Goal: Information Seeking & Learning: Learn about a topic

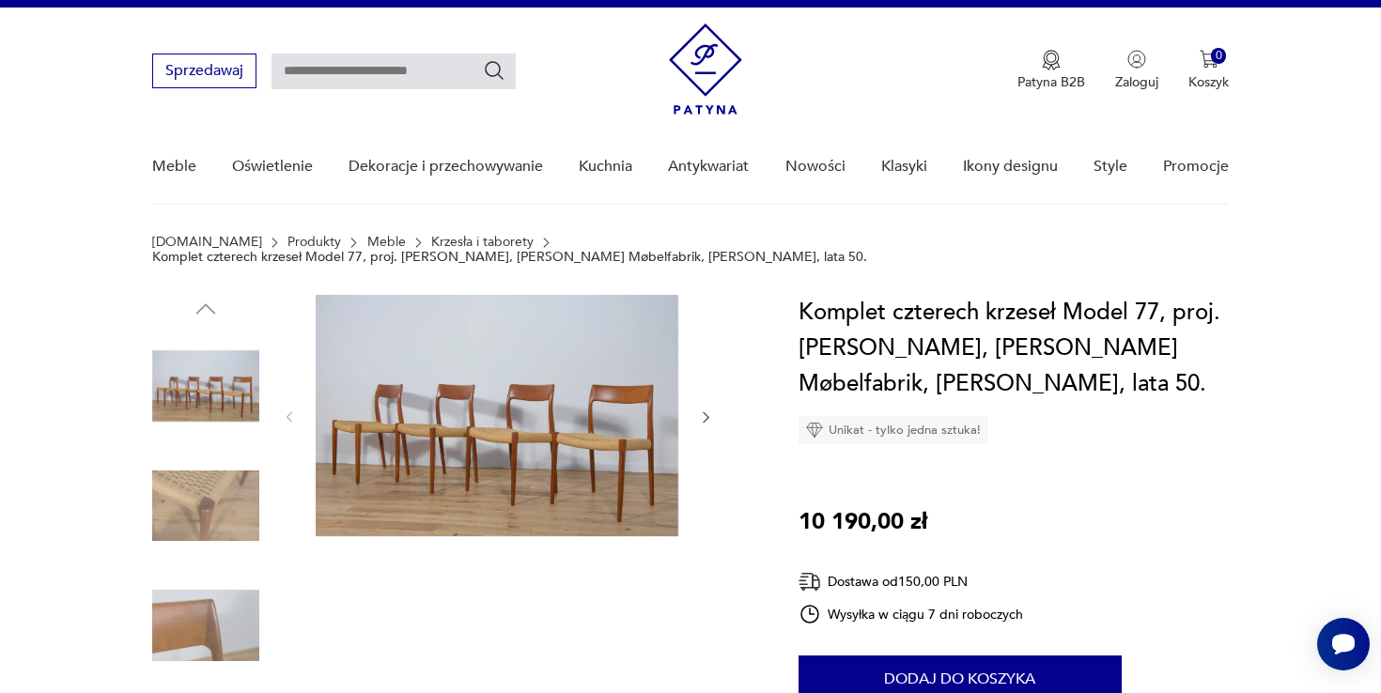
scroll to position [34, 0]
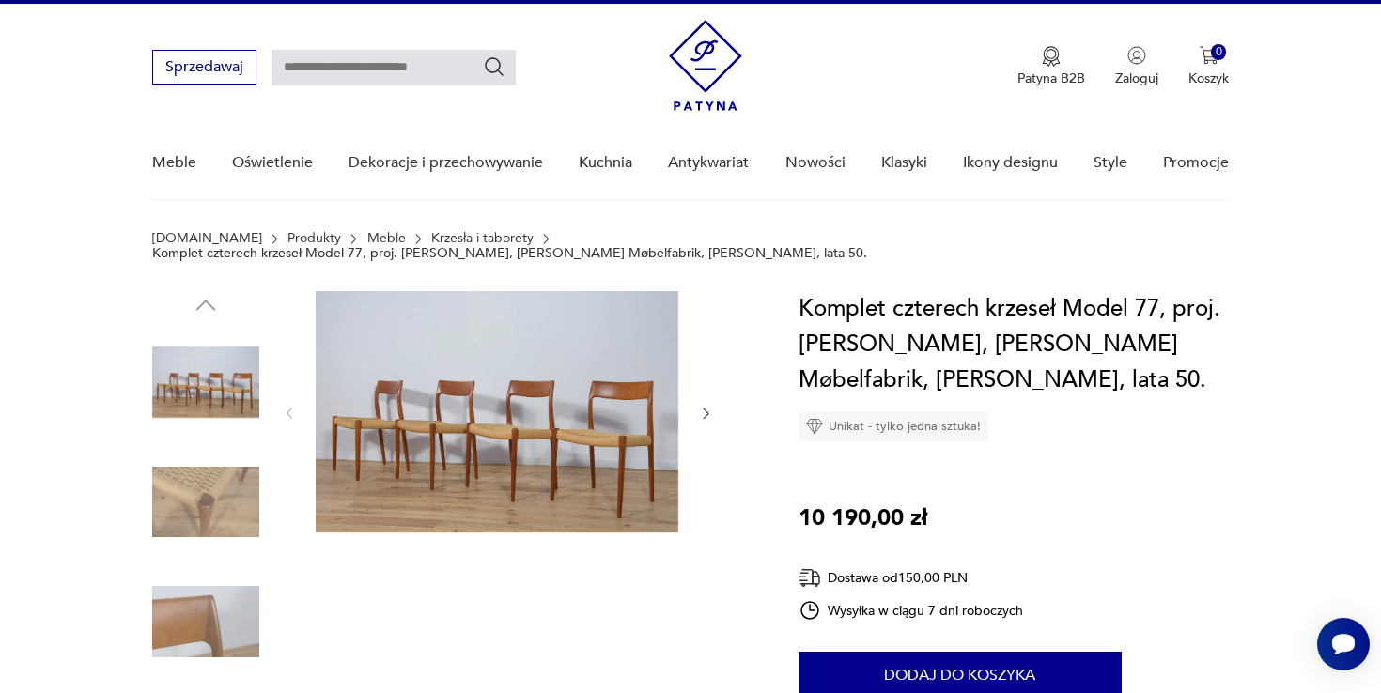
click at [217, 480] on img at bounding box center [205, 502] width 107 height 107
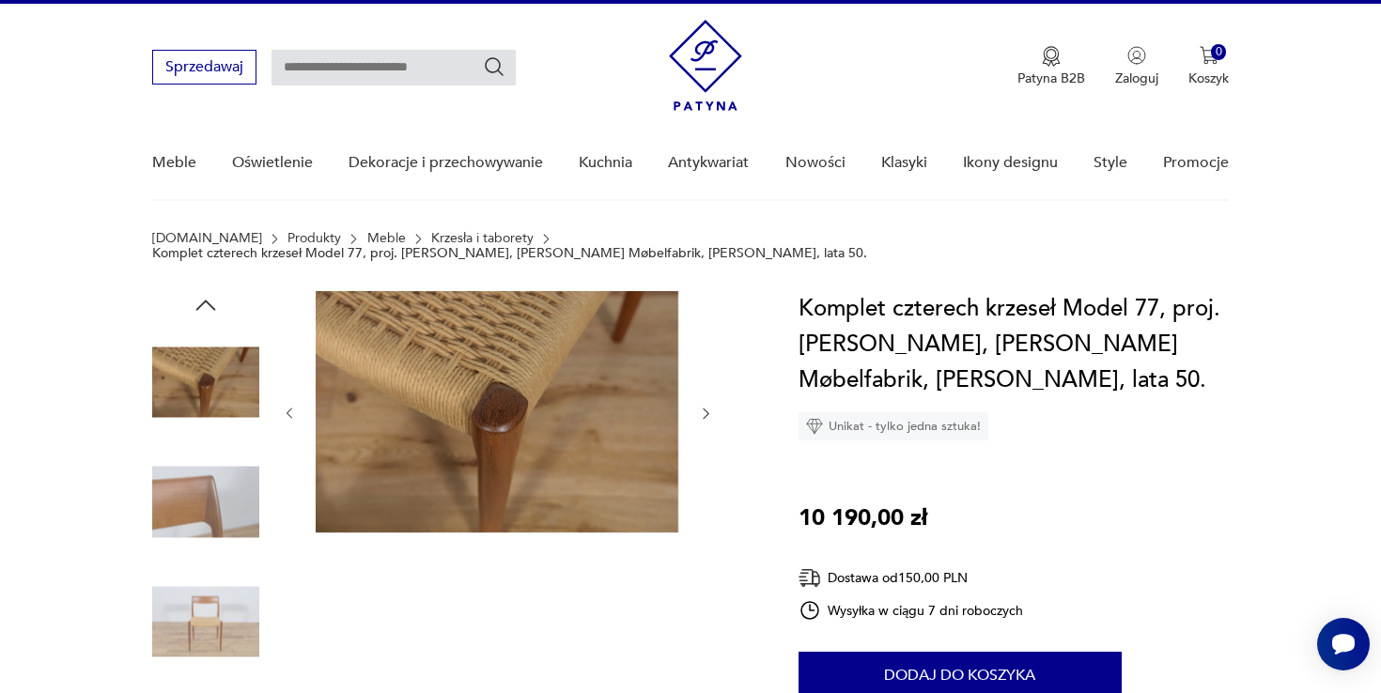
click at [202, 552] on div at bounding box center [205, 444] width 107 height 470
click at [219, 380] on img at bounding box center [205, 382] width 107 height 107
click at [209, 608] on img at bounding box center [205, 621] width 107 height 107
